Goal: Check status: Check status

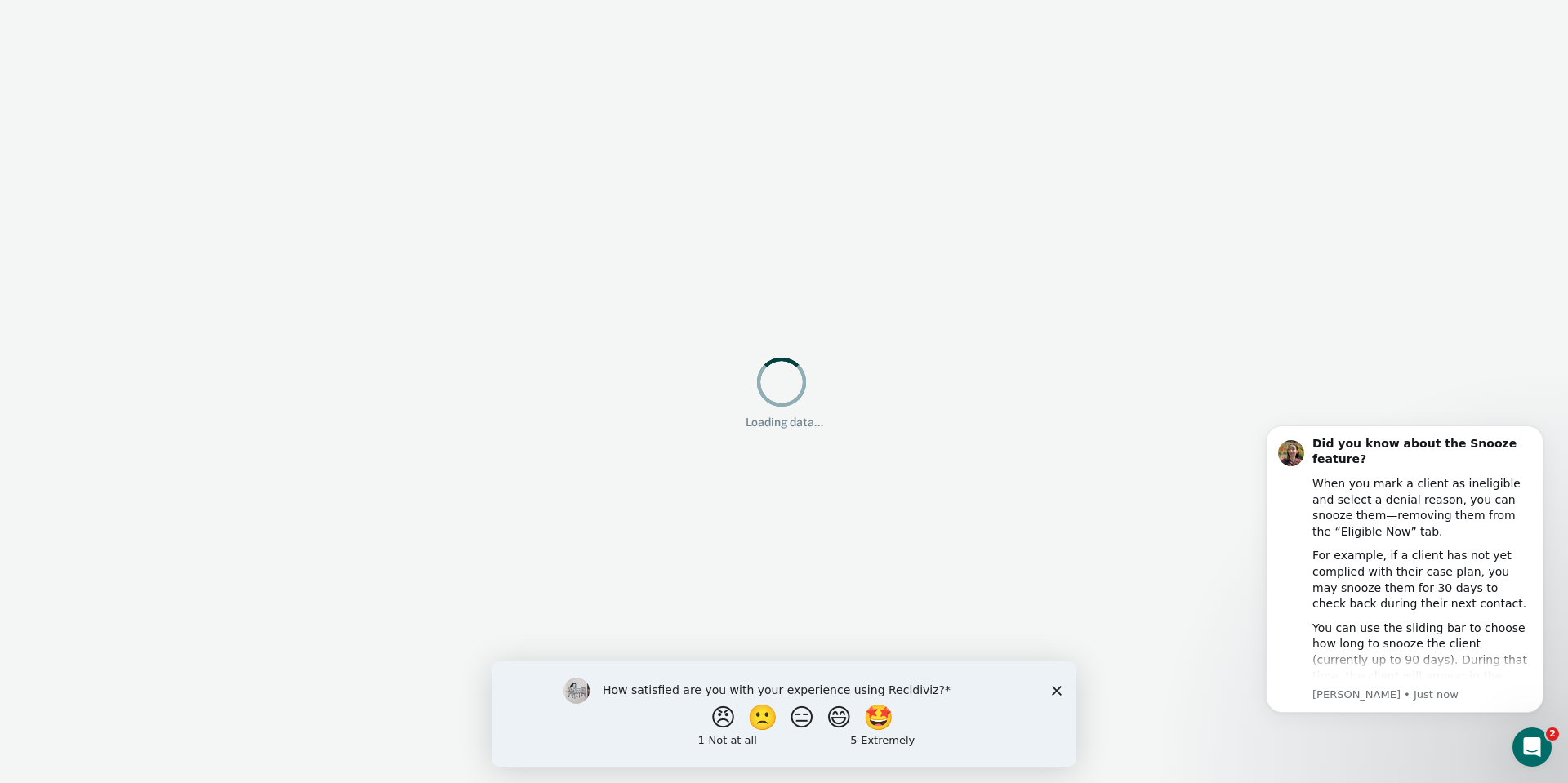
click at [1070, 688] on div "How satisfied are you with your experience using Recidiviz? 😠 🙁 😑 😄 🤩 1 - Not a…" at bounding box center [784, 713] width 584 height 105
click at [1050, 687] on div "How satisfied are you with your experience using Recidiviz? 😠 🙁 😑 😄 🤩 1 - Not a…" at bounding box center [784, 713] width 584 height 105
click at [1065, 691] on div "How satisfied are you with your experience using Recidiviz? 😠 🙁 😑 😄 🤩 1 - Not a…" at bounding box center [784, 713] width 584 height 105
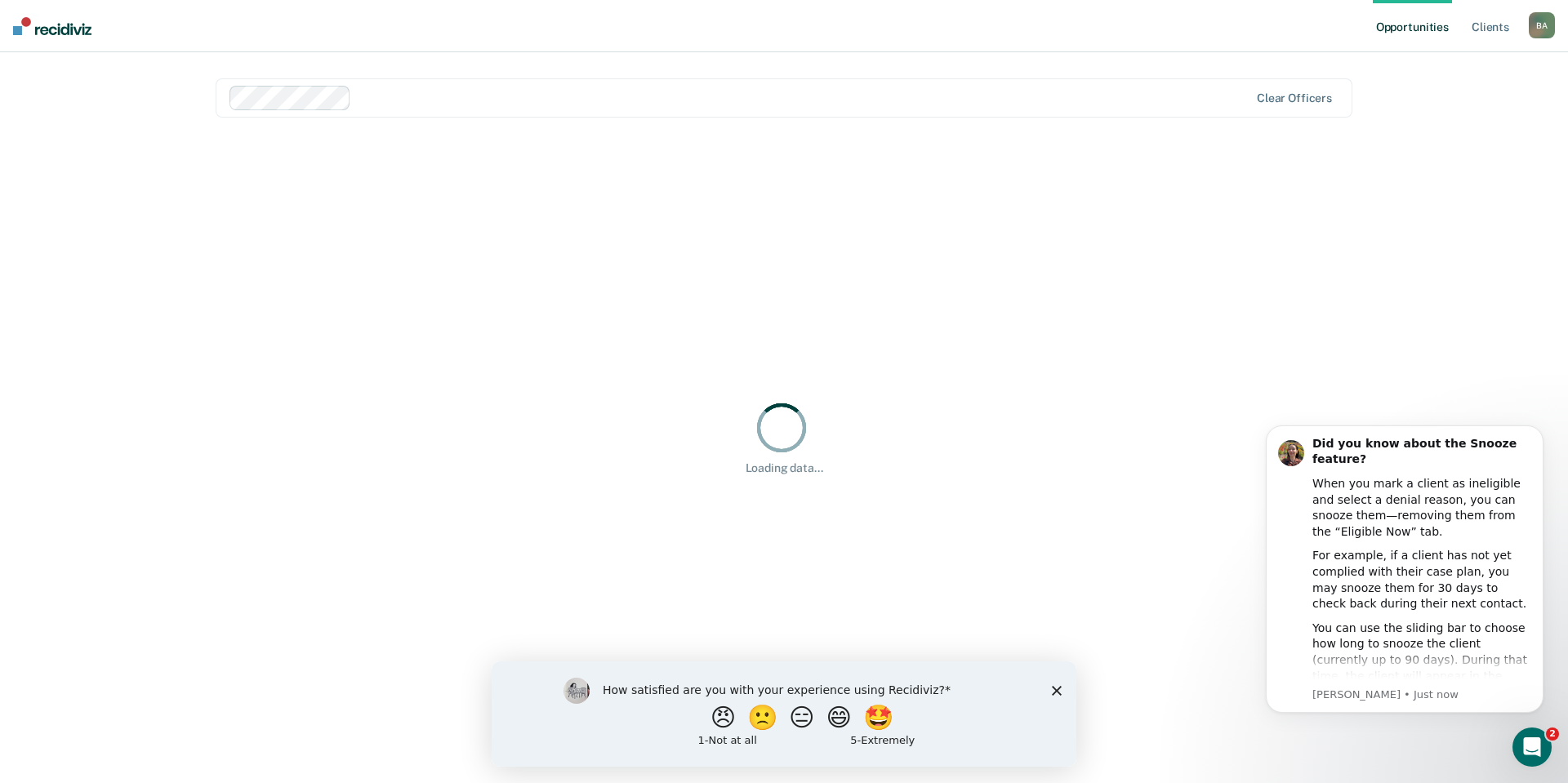
click at [1057, 688] on polygon "Close survey" at bounding box center [1056, 690] width 9 height 9
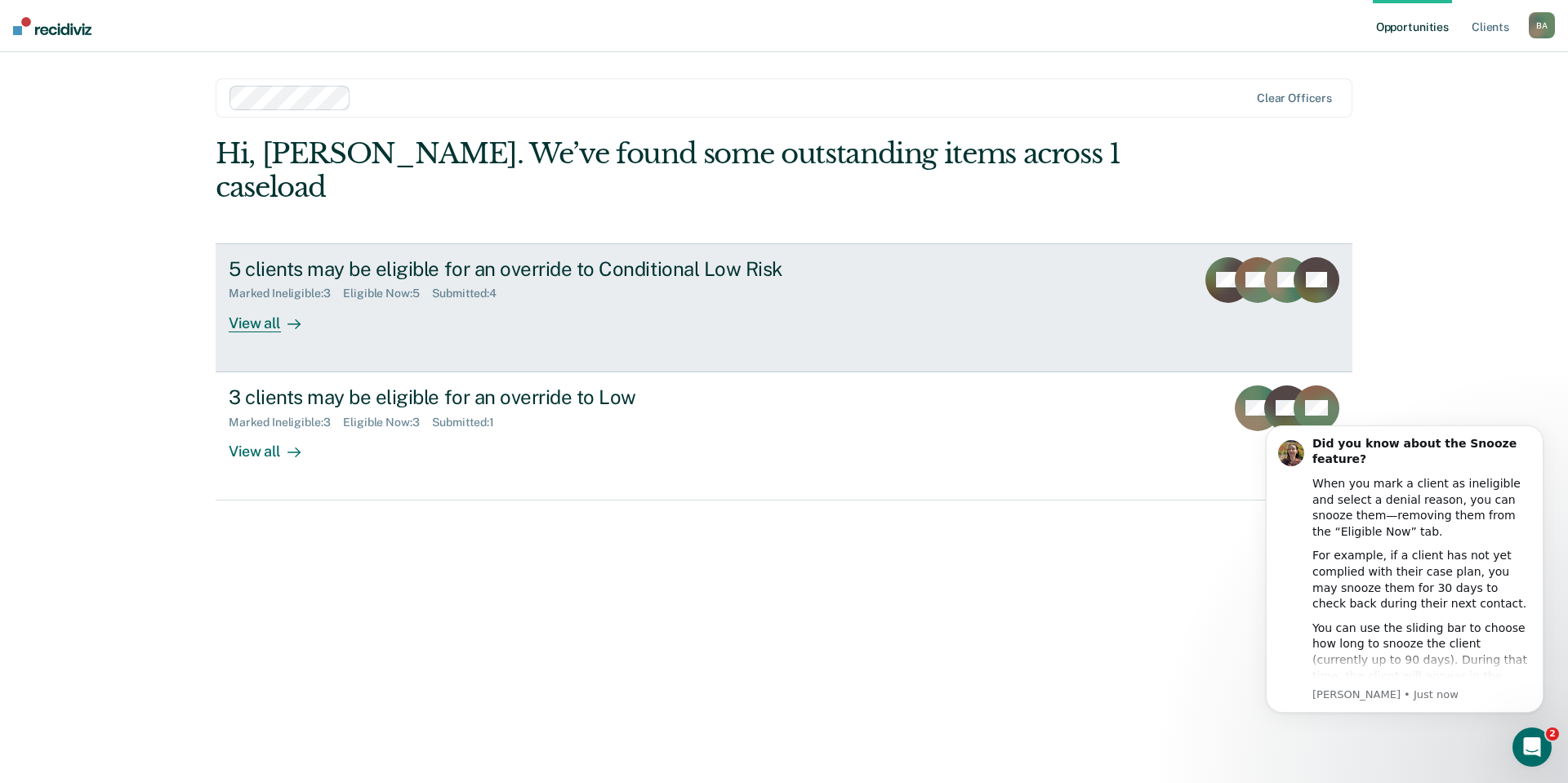
click at [253, 301] on div "View all" at bounding box center [274, 316] width 92 height 32
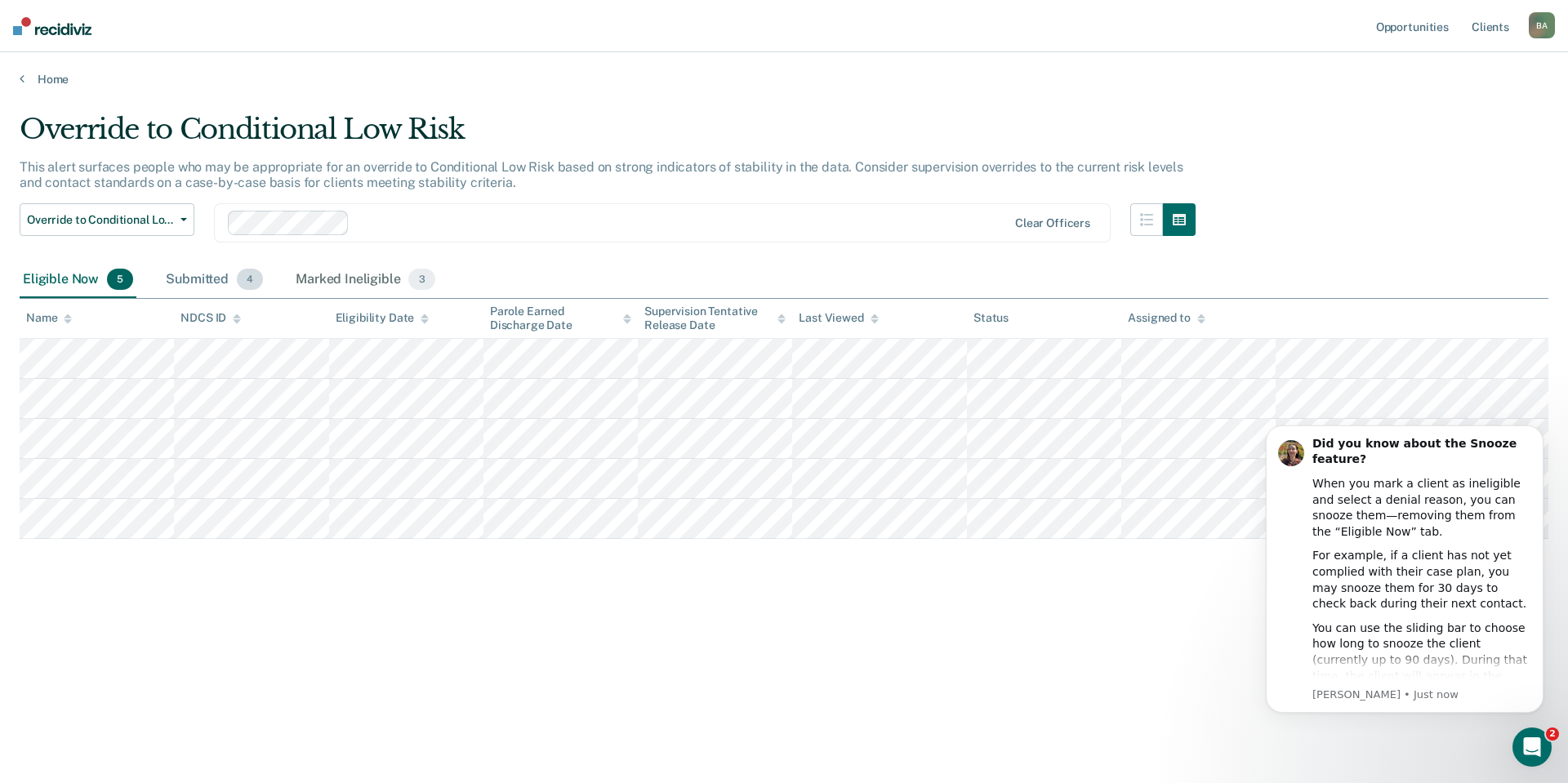
click at [193, 272] on div "Submitted 4" at bounding box center [214, 280] width 104 height 36
